Goal: Transaction & Acquisition: Purchase product/service

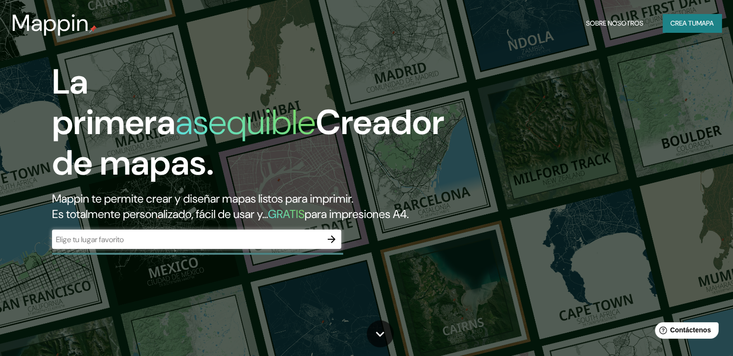
click at [177, 249] on div "​" at bounding box center [196, 238] width 289 height 19
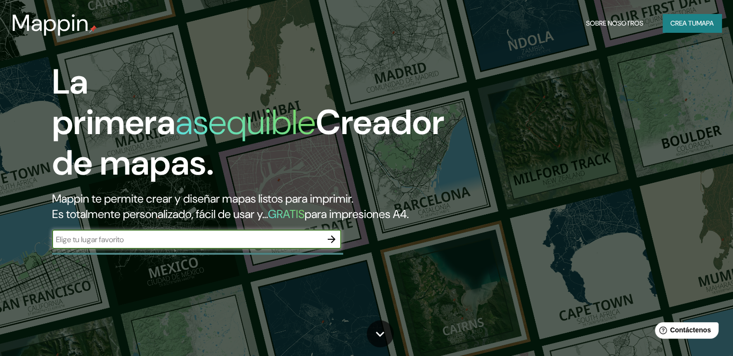
paste input "[GEOGRAPHIC_DATA]"
type input "[GEOGRAPHIC_DATA]"
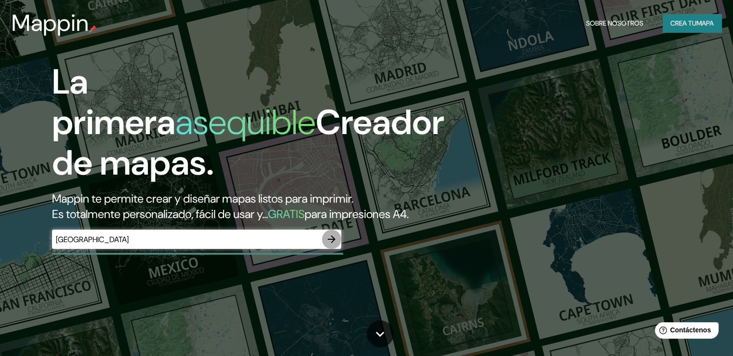
click at [335, 243] on icon "button" at bounding box center [332, 239] width 8 height 8
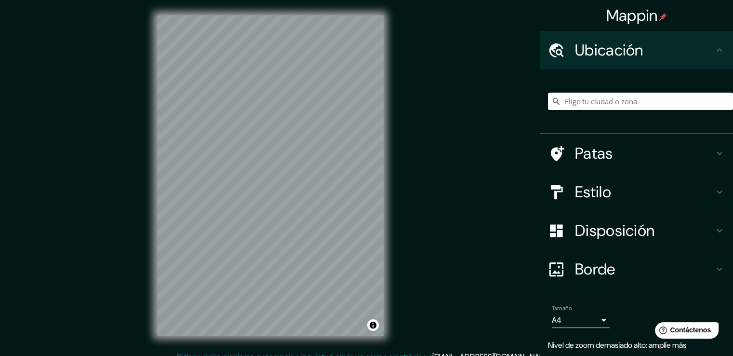
click at [388, 151] on div "© Mapbox © OpenStreetMap Improve this map" at bounding box center [270, 175] width 257 height 351
click at [411, 190] on div "Mappin Ubicación Patas Estilo Disposición Borde Elige un borde. Consejo : puede…" at bounding box center [366, 183] width 733 height 366
click at [395, 230] on div "© Mapbox © OpenStreetMap Improve this map" at bounding box center [270, 175] width 257 height 351
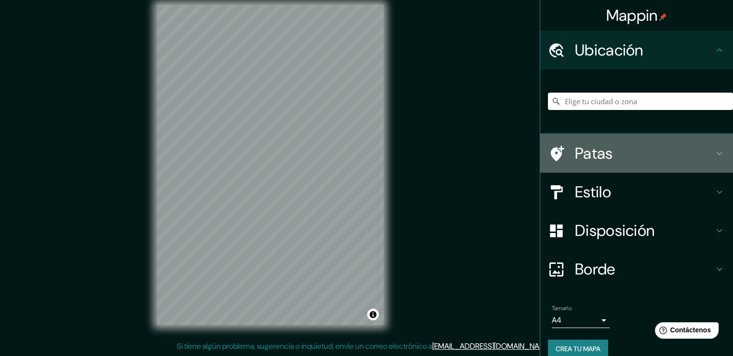
click at [703, 161] on h4 "Patas" at bounding box center [644, 153] width 139 height 19
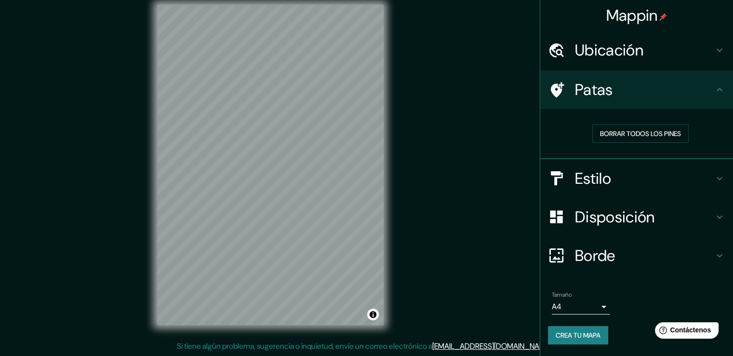
click at [698, 54] on h4 "Ubicación" at bounding box center [644, 49] width 139 height 19
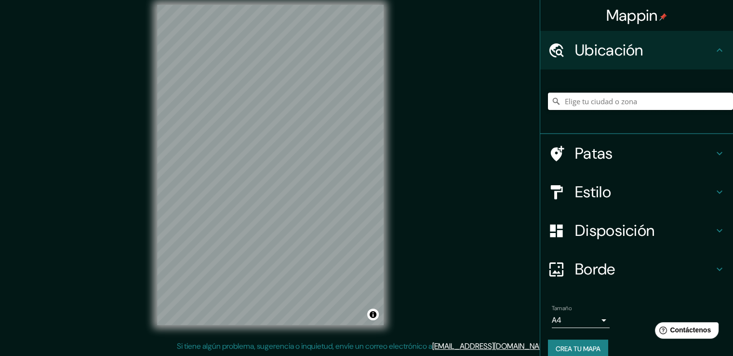
click at [631, 102] on input "Elige tu ciudad o zona" at bounding box center [640, 101] width 185 height 17
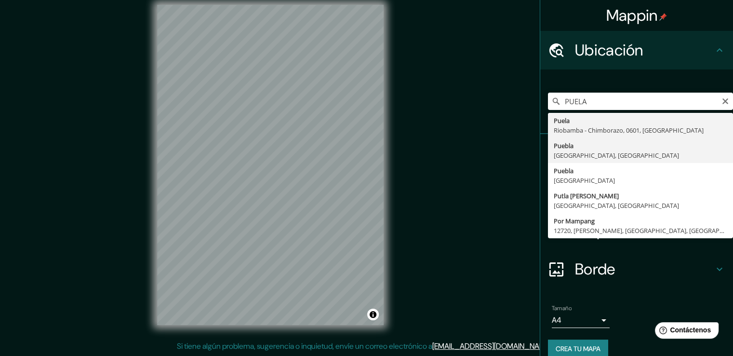
type input "[GEOGRAPHIC_DATA], [GEOGRAPHIC_DATA], [GEOGRAPHIC_DATA]"
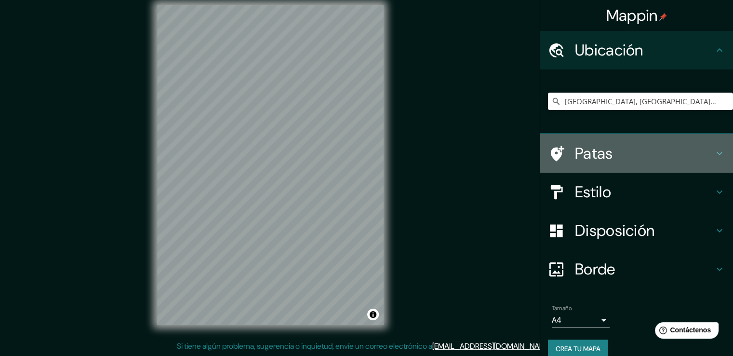
click at [615, 153] on h4 "Patas" at bounding box center [644, 153] width 139 height 19
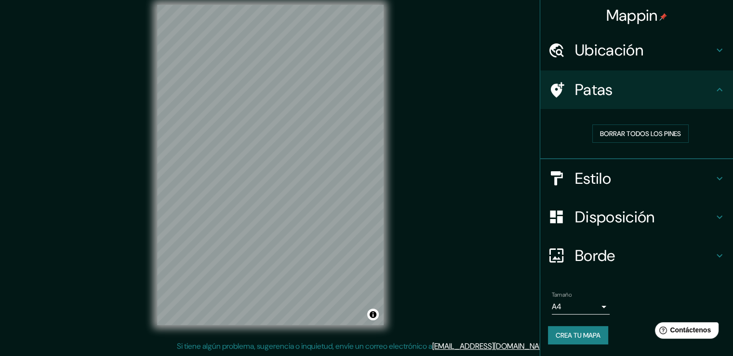
click at [599, 178] on font "Estilo" at bounding box center [593, 178] width 36 height 20
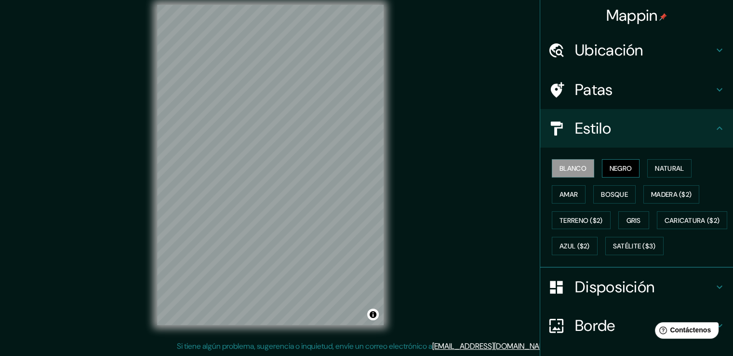
click at [620, 164] on font "Negro" at bounding box center [621, 168] width 23 height 9
click at [658, 171] on font "Natural" at bounding box center [669, 168] width 29 height 9
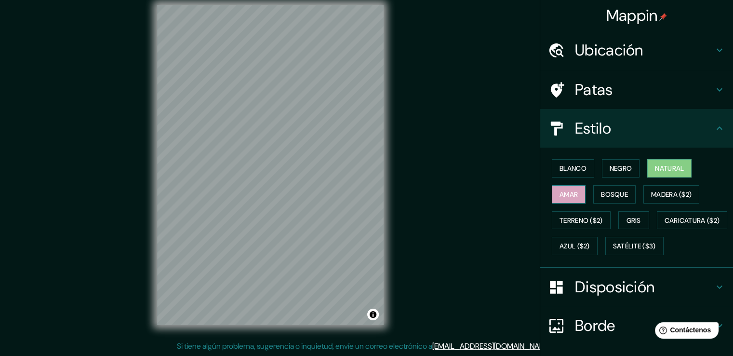
click at [573, 197] on button "Amar" at bounding box center [569, 194] width 34 height 18
click at [619, 191] on font "Bosque" at bounding box center [614, 194] width 27 height 9
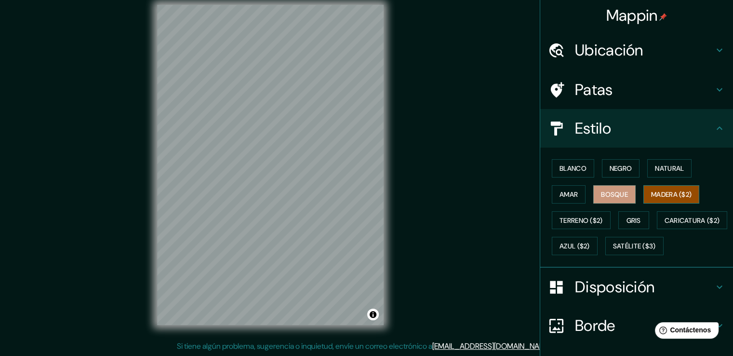
click at [677, 191] on font "Madera ($2)" at bounding box center [671, 194] width 40 height 9
click at [665, 165] on font "Natural" at bounding box center [669, 168] width 29 height 9
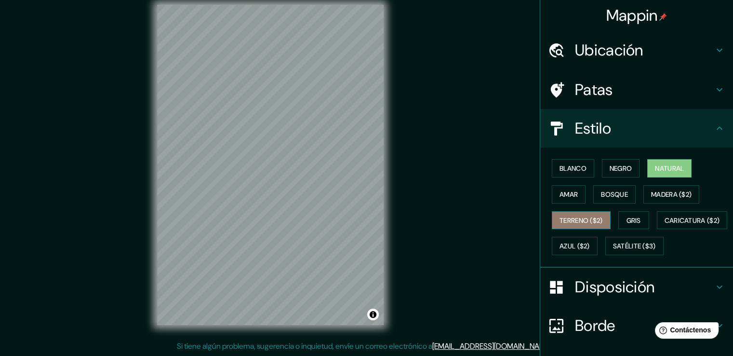
click at [580, 222] on font "Terreno ($2)" at bounding box center [581, 220] width 43 height 9
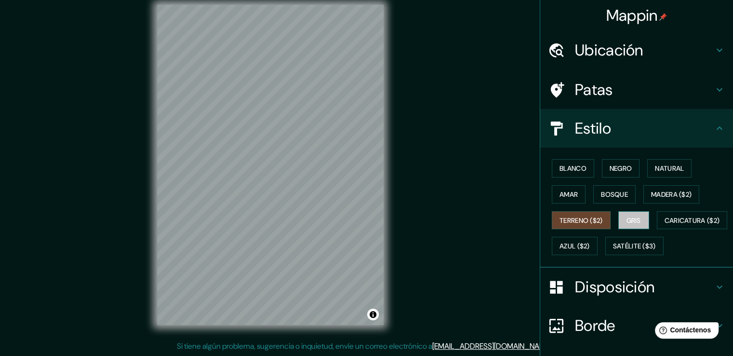
click at [619, 221] on button "Gris" at bounding box center [634, 220] width 31 height 18
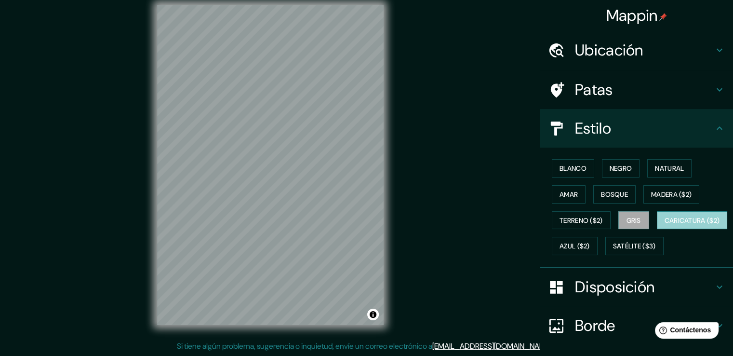
click at [665, 225] on font "Caricatura ($2)" at bounding box center [692, 220] width 55 height 9
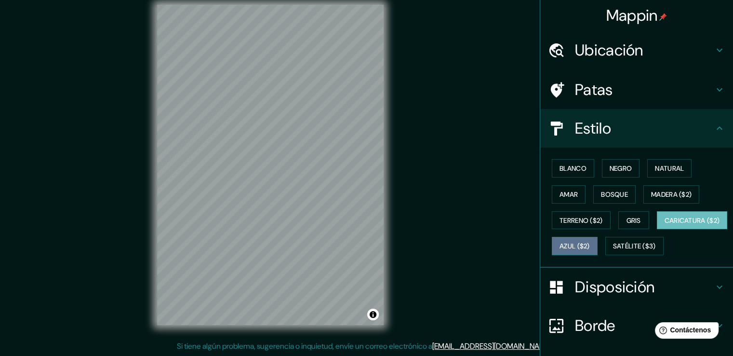
click at [590, 250] on font "Azul ($2)" at bounding box center [575, 246] width 30 height 13
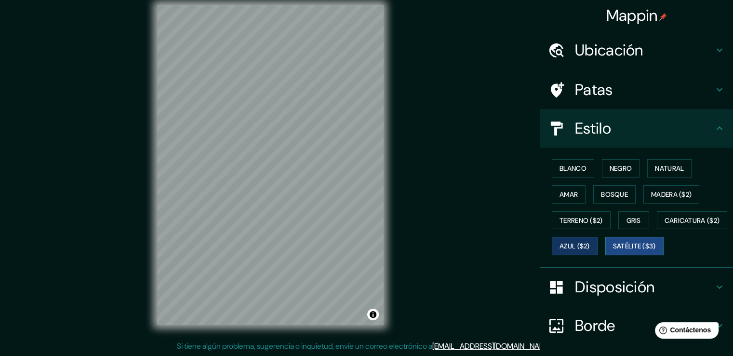
click at [613, 251] on font "Satélite ($3)" at bounding box center [634, 246] width 43 height 9
click at [665, 172] on font "Natural" at bounding box center [669, 168] width 29 height 9
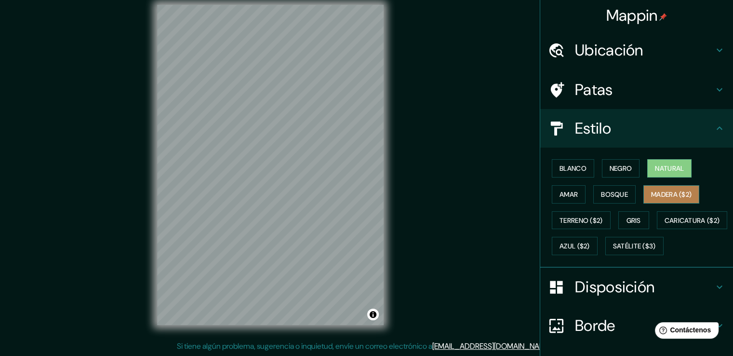
click at [651, 193] on font "Madera ($2)" at bounding box center [671, 194] width 40 height 9
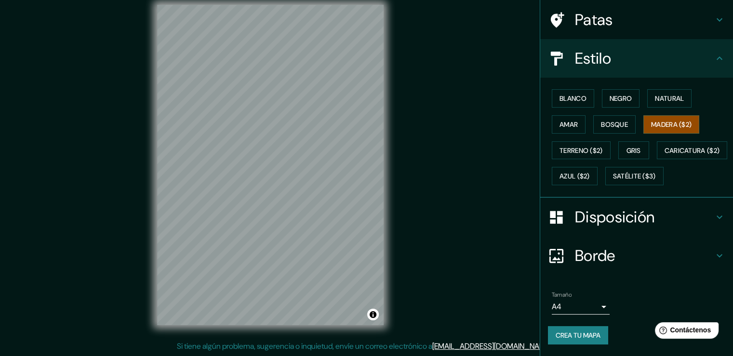
scroll to position [94, 0]
click at [685, 222] on h4 "Disposición" at bounding box center [644, 216] width 139 height 19
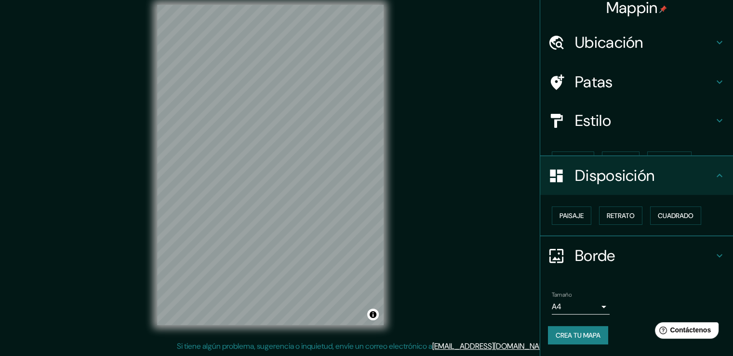
scroll to position [0, 0]
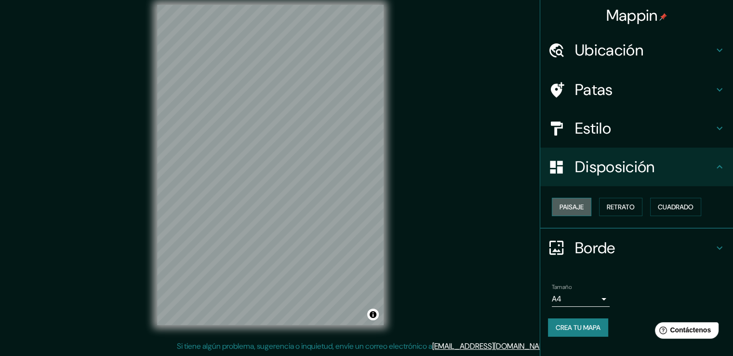
click at [578, 206] on font "Paisaje" at bounding box center [572, 206] width 24 height 9
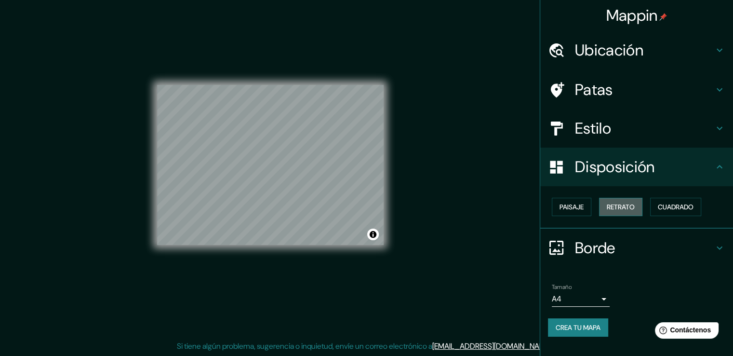
click at [622, 211] on font "Retrato" at bounding box center [621, 206] width 28 height 9
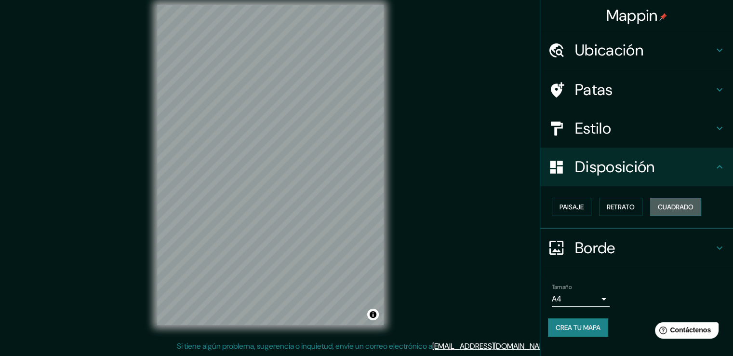
click at [677, 211] on font "Cuadrado" at bounding box center [676, 206] width 36 height 9
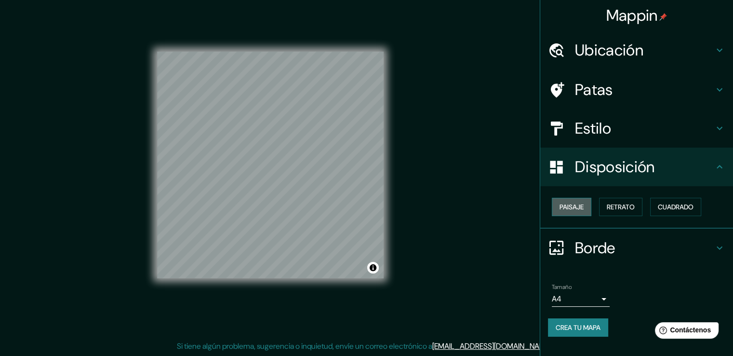
click at [580, 212] on font "Paisaje" at bounding box center [572, 207] width 24 height 13
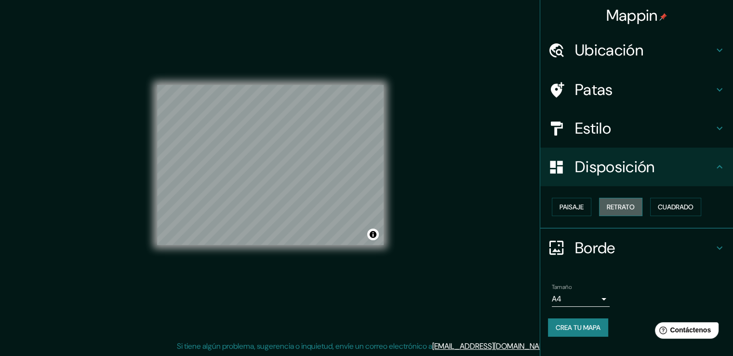
click at [627, 205] on font "Retrato" at bounding box center [621, 206] width 28 height 9
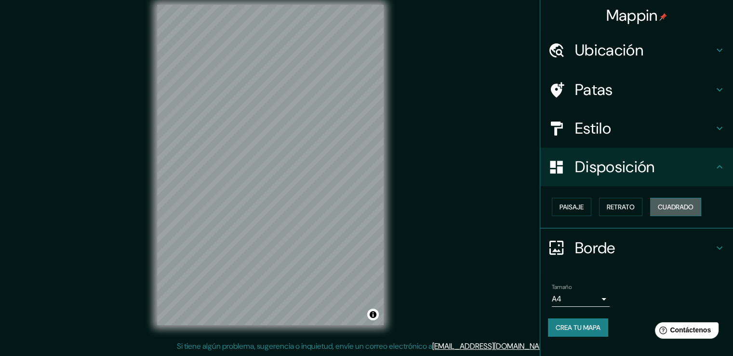
click at [672, 201] on font "Cuadrado" at bounding box center [676, 207] width 36 height 13
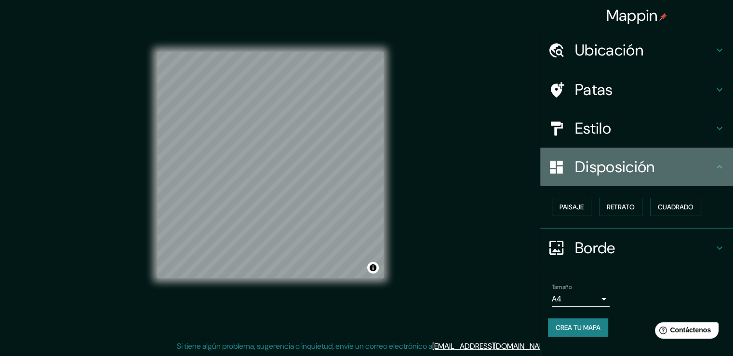
click at [712, 168] on h4 "Disposición" at bounding box center [644, 166] width 139 height 19
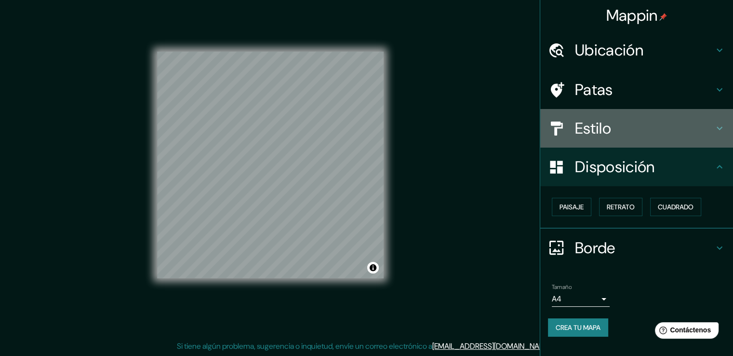
click at [638, 138] on div "Estilo" at bounding box center [636, 128] width 193 height 39
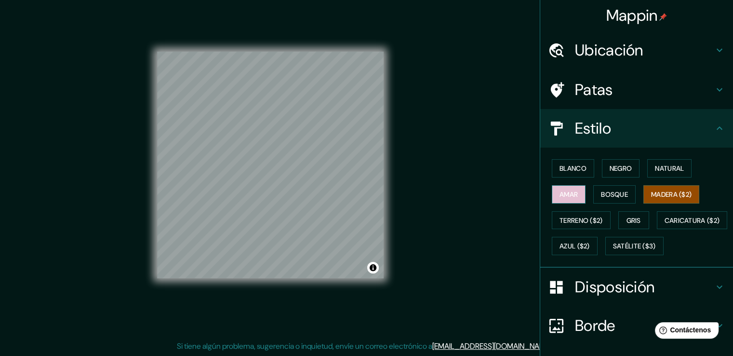
click at [560, 190] on font "Amar" at bounding box center [569, 194] width 18 height 9
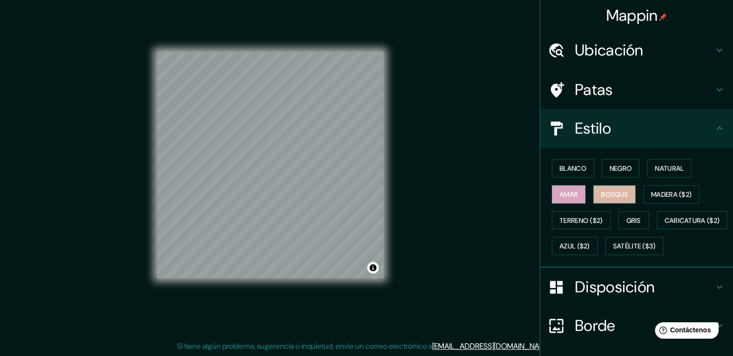
click at [611, 192] on font "Bosque" at bounding box center [614, 194] width 27 height 9
click at [667, 168] on font "Natural" at bounding box center [669, 168] width 29 height 9
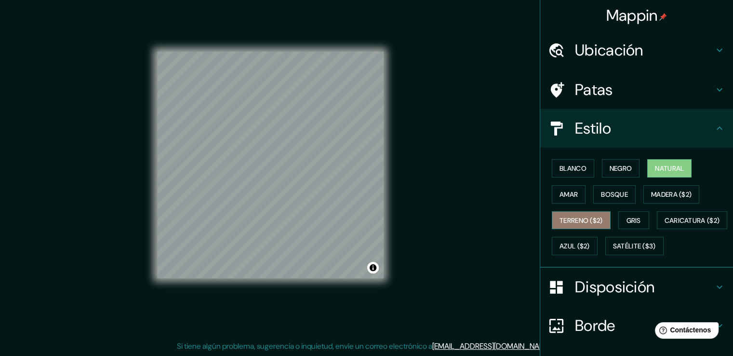
click at [570, 221] on font "Terreno ($2)" at bounding box center [581, 220] width 43 height 9
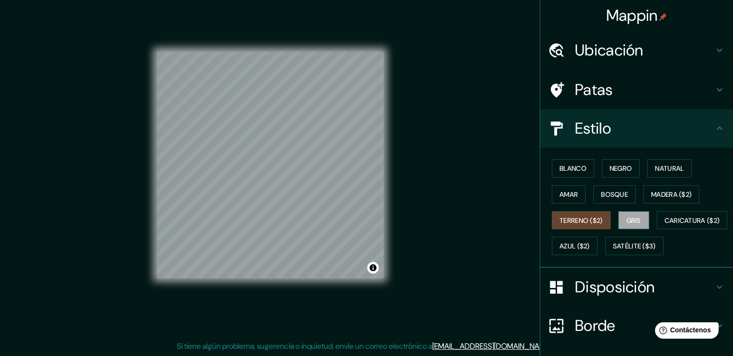
click at [629, 219] on font "Gris" at bounding box center [634, 220] width 14 height 9
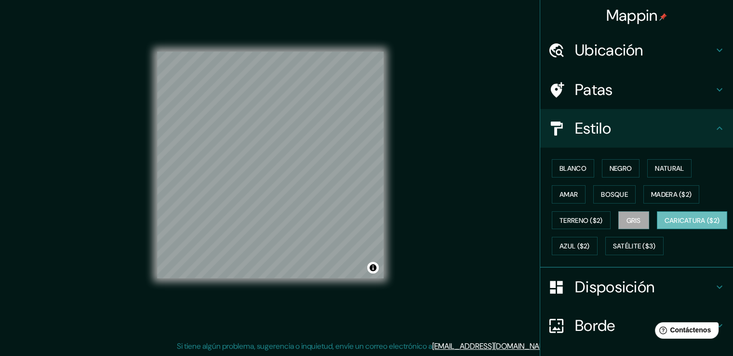
click at [665, 225] on font "Caricatura ($2)" at bounding box center [692, 220] width 55 height 9
click at [590, 243] on font "Azul ($2)" at bounding box center [575, 246] width 30 height 9
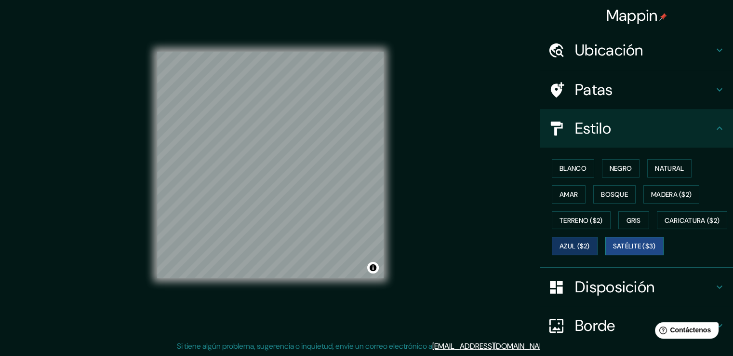
click at [613, 251] on font "Satélite ($3)" at bounding box center [634, 246] width 43 height 9
click at [578, 214] on font "Terreno ($2)" at bounding box center [581, 220] width 43 height 13
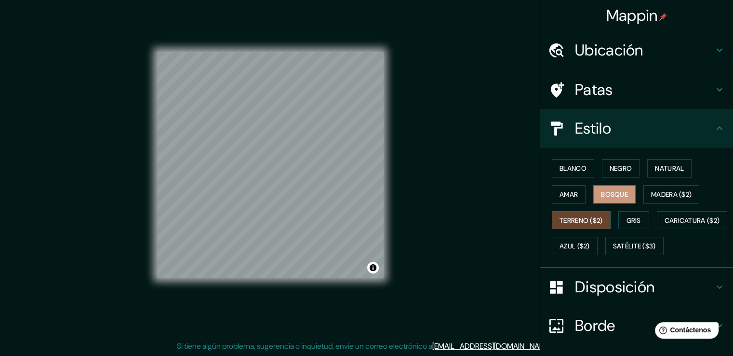
click at [611, 196] on font "Bosque" at bounding box center [614, 194] width 27 height 9
click at [576, 174] on button "Blanco" at bounding box center [573, 168] width 42 height 18
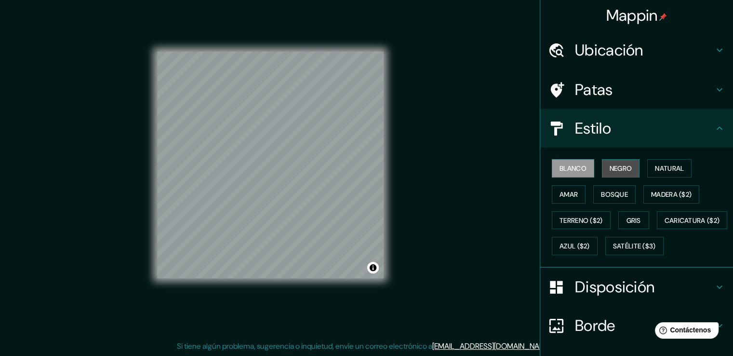
click at [602, 169] on button "Negro" at bounding box center [621, 168] width 38 height 18
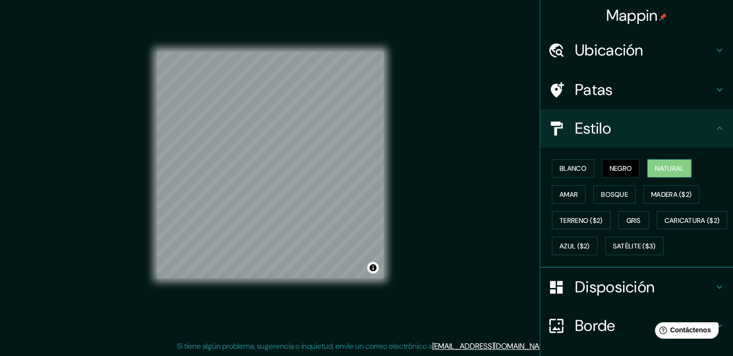
click at [669, 162] on font "Natural" at bounding box center [669, 168] width 29 height 13
click at [563, 196] on font "Amar" at bounding box center [569, 194] width 18 height 9
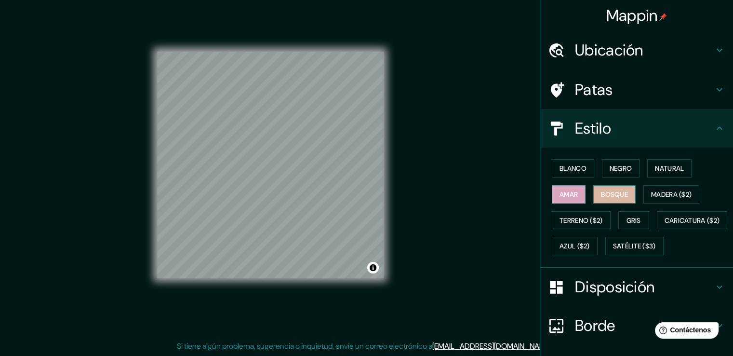
click at [601, 196] on font "Bosque" at bounding box center [614, 194] width 27 height 9
click at [671, 190] on font "Madera ($2)" at bounding box center [671, 194] width 40 height 9
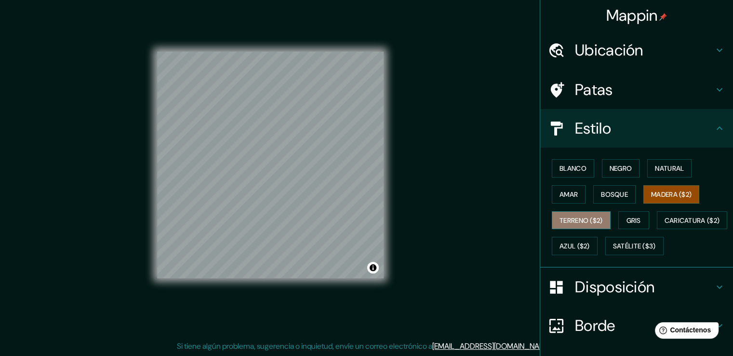
click at [576, 224] on font "Terreno ($2)" at bounding box center [581, 220] width 43 height 13
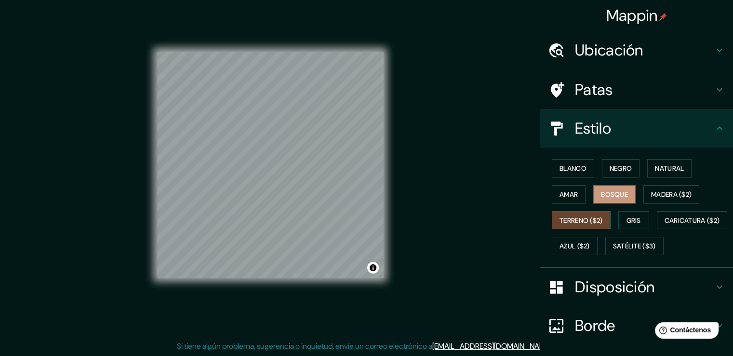
click at [605, 191] on font "Bosque" at bounding box center [614, 194] width 27 height 9
click at [629, 216] on font "Gris" at bounding box center [634, 220] width 14 height 9
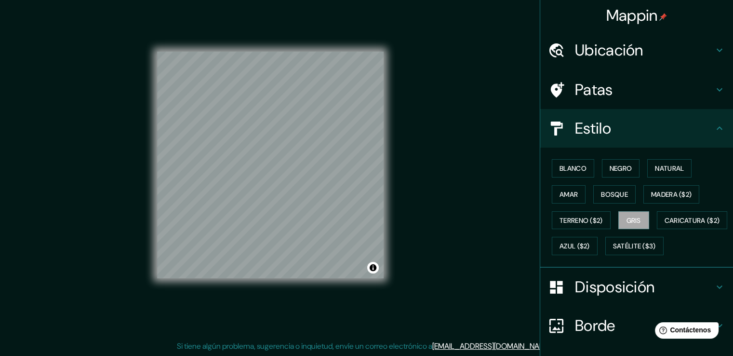
scroll to position [8, 0]
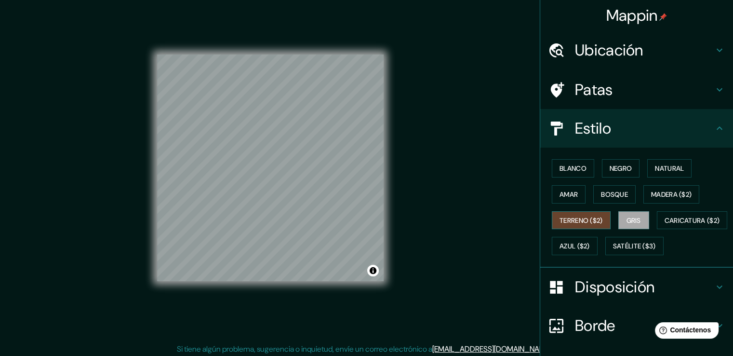
click at [586, 220] on font "Terreno ($2)" at bounding box center [581, 220] width 43 height 9
click at [659, 164] on font "Natural" at bounding box center [669, 168] width 29 height 9
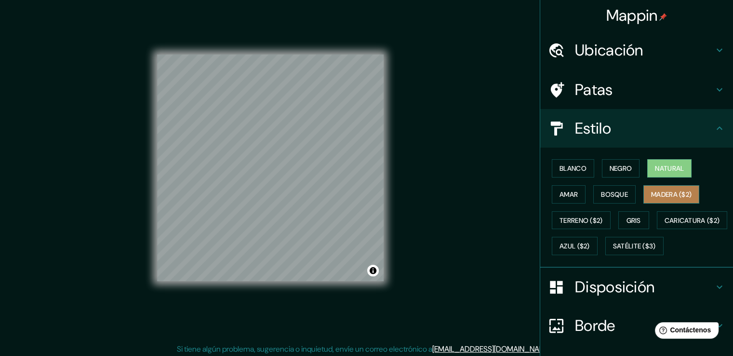
click at [657, 195] on font "Madera ($2)" at bounding box center [671, 194] width 40 height 9
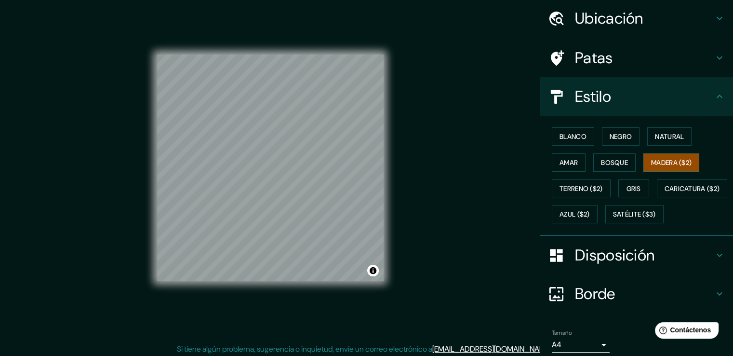
scroll to position [94, 0]
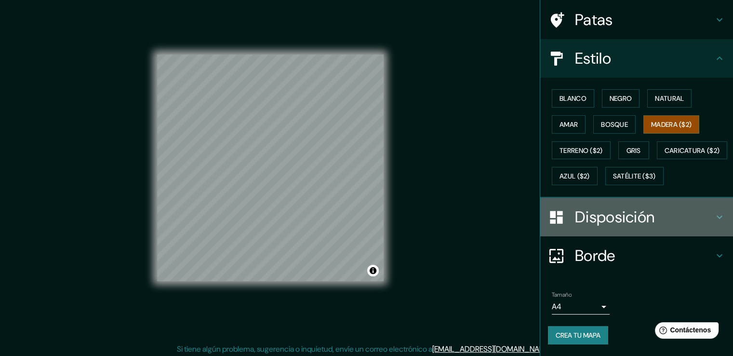
click at [631, 209] on font "Disposición" at bounding box center [615, 217] width 80 height 20
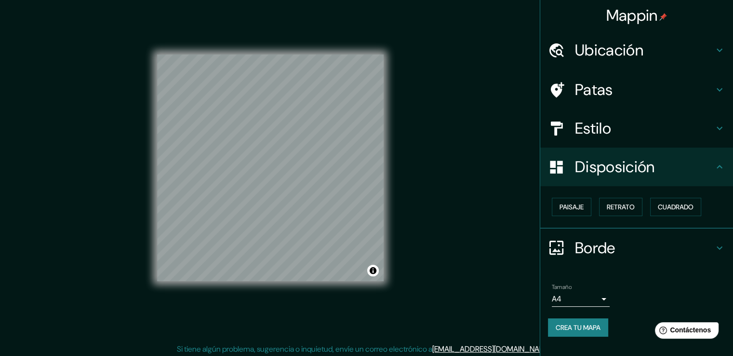
scroll to position [0, 0]
click at [580, 209] on font "Paisaje" at bounding box center [572, 206] width 24 height 9
